Goal: Information Seeking & Learning: Find specific page/section

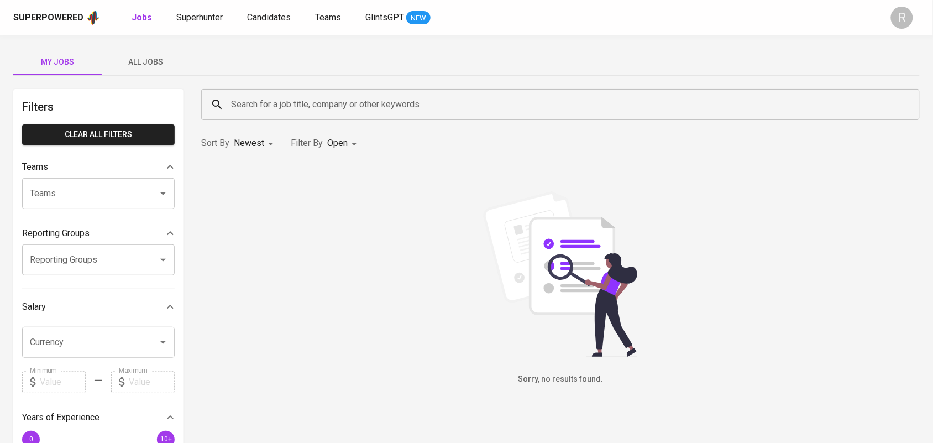
click at [260, 117] on div "Search for a job title, company or other keywords" at bounding box center [560, 104] width 718 height 31
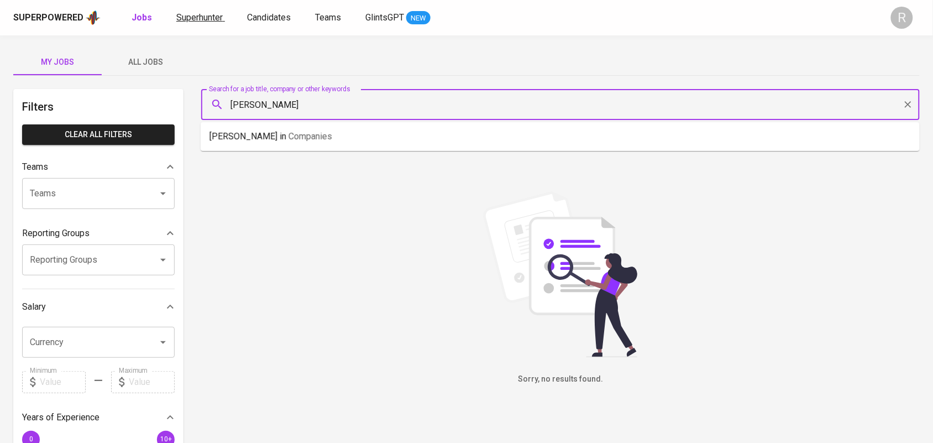
type input "[PERSON_NAME]"
click at [194, 12] on span "Superhunter" at bounding box center [199, 17] width 46 height 10
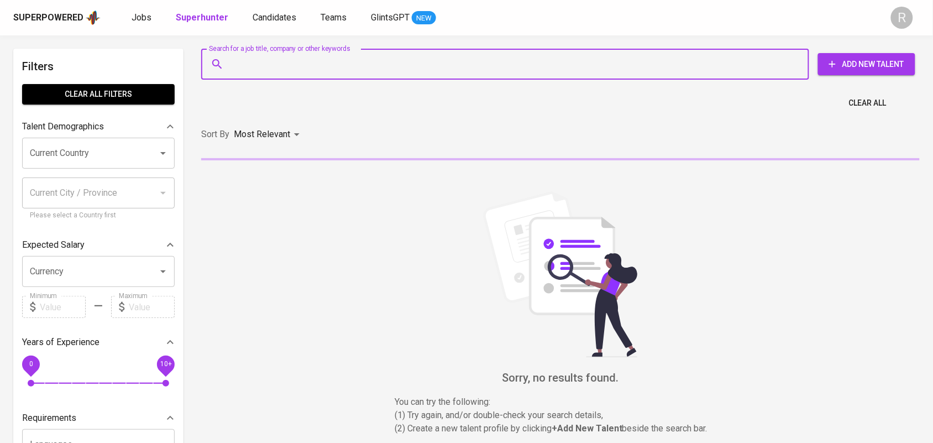
click at [370, 61] on input "Search for a job title, company or other keywords" at bounding box center [507, 64] width 559 height 21
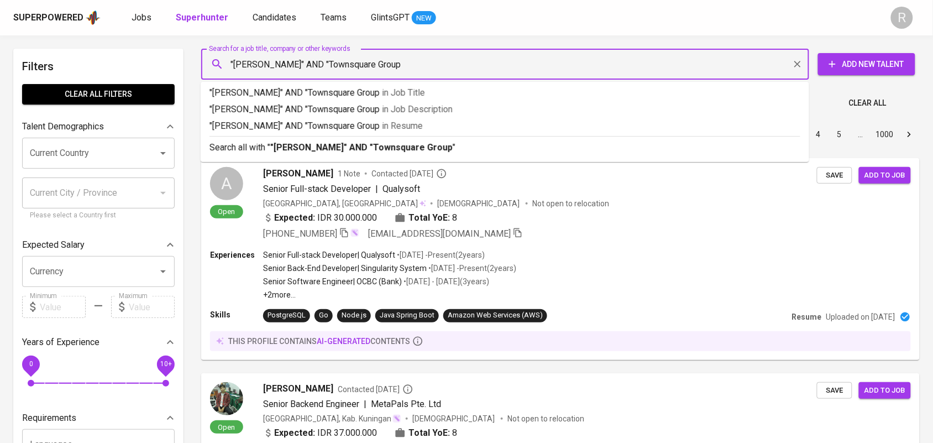
type input ""[PERSON_NAME]" AND "Townsquare Group""
click at [397, 148] on b ""[PERSON_NAME]" AND "Townsquare Group"" at bounding box center [363, 147] width 186 height 10
click at [397, 148] on div "Sort By Most Relevant MOST_RELEVANT 1 2 3 4 5 … 1000" at bounding box center [560, 135] width 732 height 34
